Goal: Transaction & Acquisition: Purchase product/service

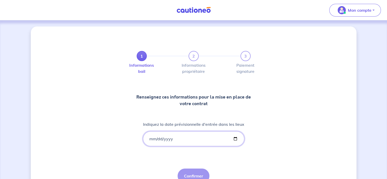
click at [150, 140] on input "Indiquez la date prévisionnelle d'entrée dans les lieux" at bounding box center [193, 138] width 101 height 15
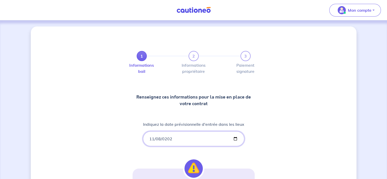
type input "2025-11-08"
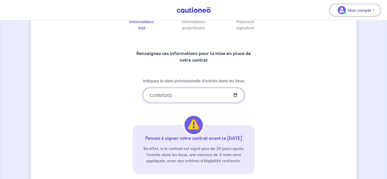
scroll to position [51, 0]
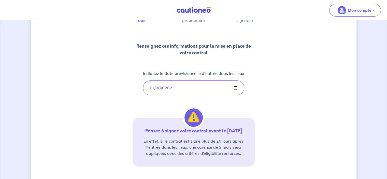
click at [242, 129] on p "Pensez à signer votre contrat avant le 28/11/2025" at bounding box center [193, 131] width 110 height 6
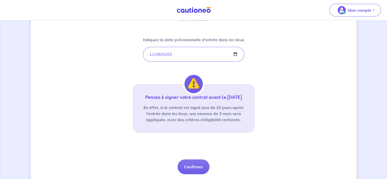
scroll to position [100, 0]
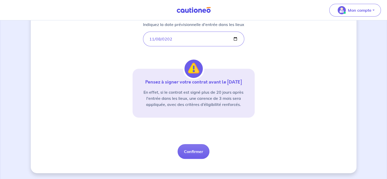
click at [218, 151] on div "1 2 3 Informations bail Informations propriétaire Paiement signature Renseignez…" at bounding box center [193, 49] width 122 height 220
drag, startPoint x: 162, startPoint y: 159, endPoint x: 198, endPoint y: 154, distance: 36.4
click at [163, 159] on div "1 2 3 Informations bail Informations propriétaire Paiement signature Renseignez…" at bounding box center [193, 50] width 325 height 246
click at [202, 154] on button "Confirmer" at bounding box center [193, 151] width 32 height 15
select select "FR"
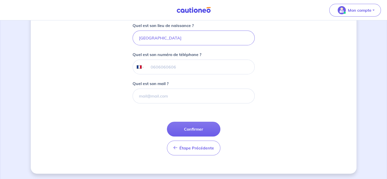
scroll to position [117, 0]
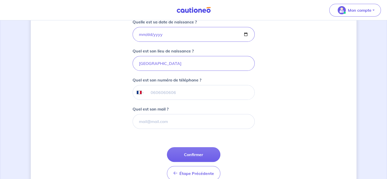
click at [155, 93] on input "tel" at bounding box center [199, 92] width 110 height 14
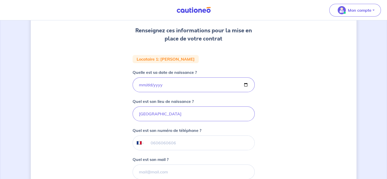
scroll to position [41, 0]
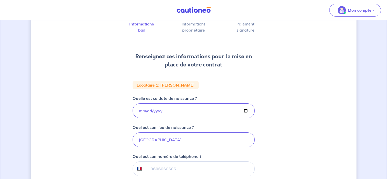
click at [161, 85] on p ": Sebasiten MEYER" at bounding box center [176, 85] width 36 height 4
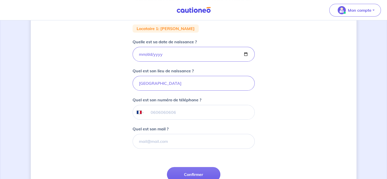
scroll to position [117, 0]
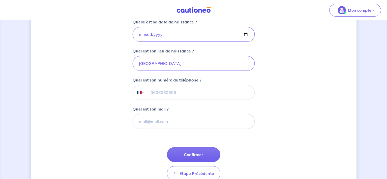
click at [161, 94] on input "tel" at bounding box center [199, 92] width 110 height 14
type input "06 83 06 44 61"
click at [199, 156] on button "Confirmer" at bounding box center [193, 154] width 53 height 15
select select "FR"
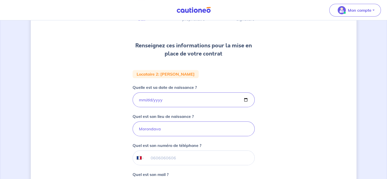
scroll to position [76, 0]
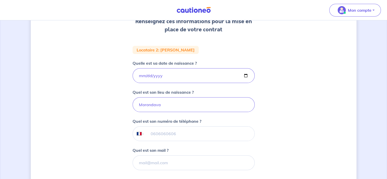
click at [166, 137] on input "tel" at bounding box center [199, 133] width 110 height 14
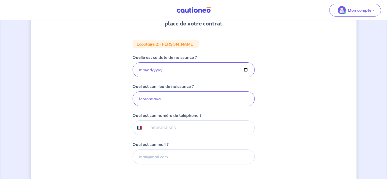
scroll to position [127, 0]
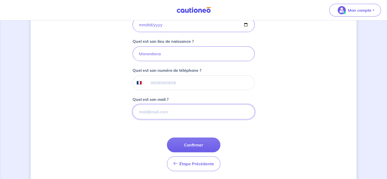
click at [160, 112] on input "Quel est son mail ?" at bounding box center [193, 111] width 122 height 15
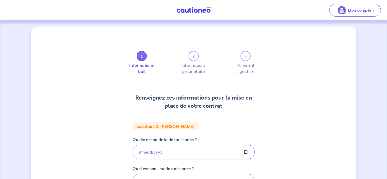
select select "FR"
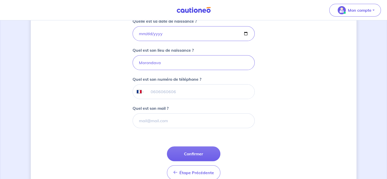
scroll to position [127, 0]
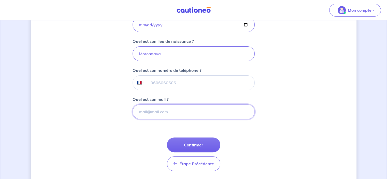
click at [155, 111] on input "Quel est son mail ?" at bounding box center [193, 111] width 122 height 15
paste input "tinasoaprisca@yahoo.fr"
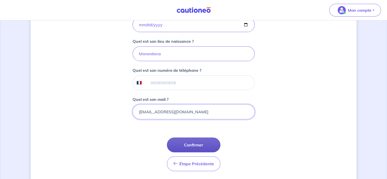
type input "tinasoaprisca@yahoo.fr"
click at [197, 141] on button "Confirmer" at bounding box center [193, 144] width 53 height 15
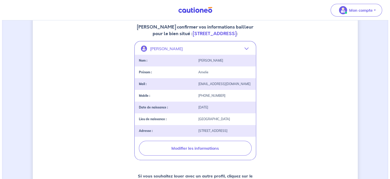
scroll to position [102, 0]
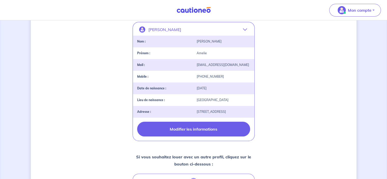
click at [195, 133] on button "Modifier les informations" at bounding box center [193, 128] width 113 height 15
select select "FR"
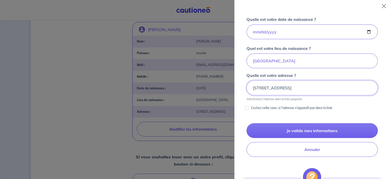
scroll to position [243, 0]
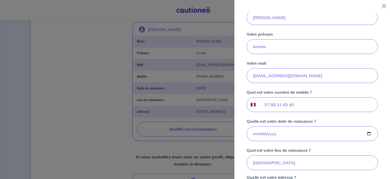
click at [107, 62] on div at bounding box center [195, 89] width 390 height 179
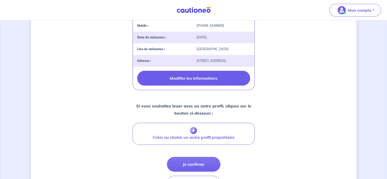
scroll to position [191, 0]
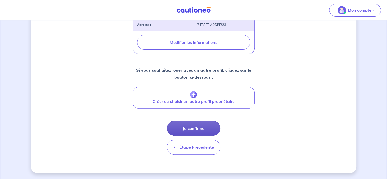
click at [203, 128] on button "Je confirme" at bounding box center [193, 128] width 53 height 15
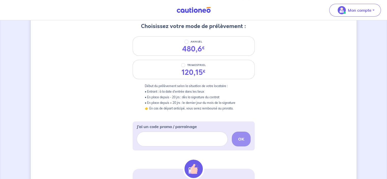
scroll to position [57, 0]
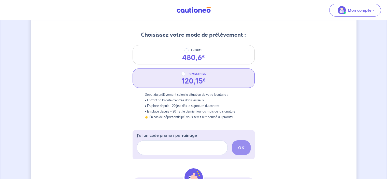
click at [208, 82] on div "120,15 €" at bounding box center [193, 81] width 32 height 9
radio input "true"
click at [203, 149] on input "J’ai un code promo / parrainage" at bounding box center [181, 147] width 91 height 15
paste input "AV_SOFINCO1"
click at [244, 147] on button "OK" at bounding box center [241, 147] width 19 height 15
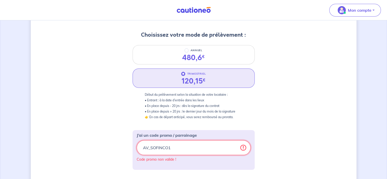
drag, startPoint x: 185, startPoint y: 150, endPoint x: 95, endPoint y: 152, distance: 90.3
click at [95, 152] on div "2 3 Informations bail Informations propriétaire Paiement signature Choisissez v…" at bounding box center [193, 140] width 325 height 341
paste input "GMF2024"
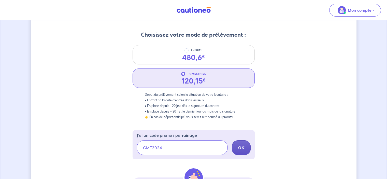
click at [240, 147] on strong "OK" at bounding box center [241, 147] width 6 height 5
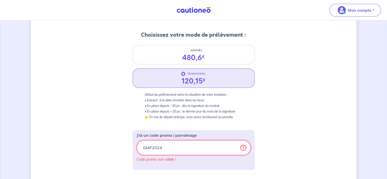
drag, startPoint x: 167, startPoint y: 148, endPoint x: 98, endPoint y: 151, distance: 69.4
click at [98, 151] on div "2 3 Informations bail Informations propriétaire Paiement signature Choisissez v…" at bounding box center [193, 140] width 325 height 341
paste input "CSFPROMO"
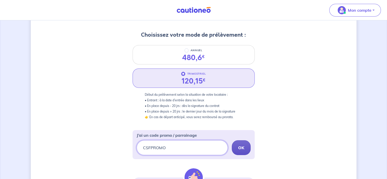
type input "CSFPROMO"
click at [241, 147] on strong "OK" at bounding box center [241, 147] width 6 height 5
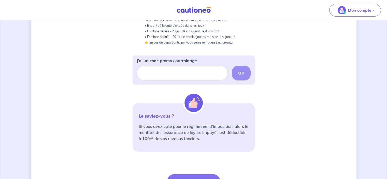
scroll to position [158, 0]
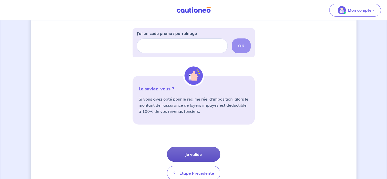
click at [193, 155] on button "Je valide" at bounding box center [193, 154] width 53 height 15
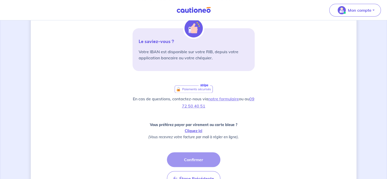
scroll to position [144, 0]
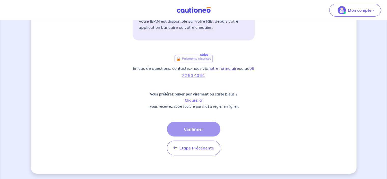
click at [228, 68] on link "notre formulaire" at bounding box center [223, 68] width 30 height 5
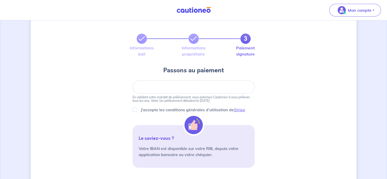
scroll to position [0, 0]
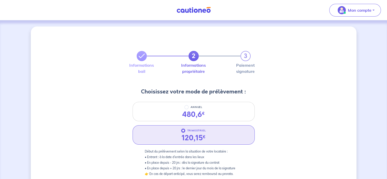
scroll to position [102, 0]
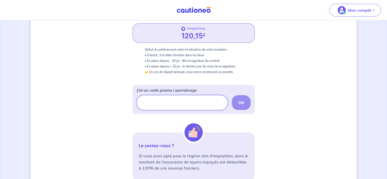
click at [183, 99] on input "J’ai un code promo / parrainage" at bounding box center [181, 102] width 91 height 15
type input "CAU01"
click at [232, 108] on div "CAU01 OK" at bounding box center [193, 102] width 114 height 15
click at [241, 101] on strong "OK" at bounding box center [241, 102] width 6 height 5
